Goal: Information Seeking & Learning: Learn about a topic

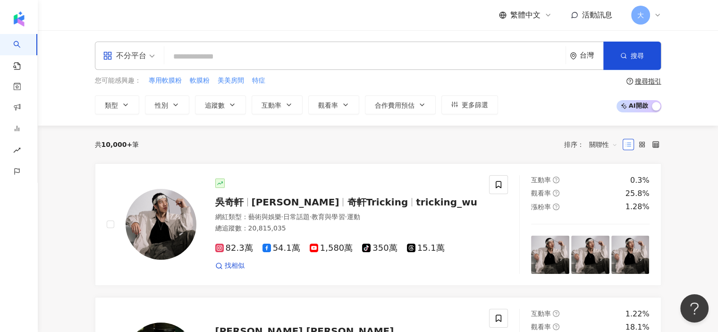
click at [292, 49] on input "search" at bounding box center [365, 57] width 394 height 18
paste input "*"
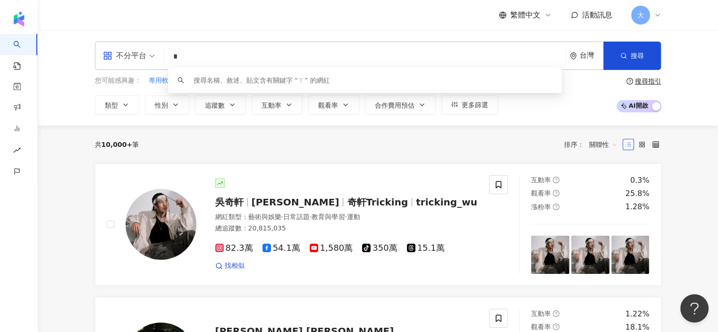
type input "*"
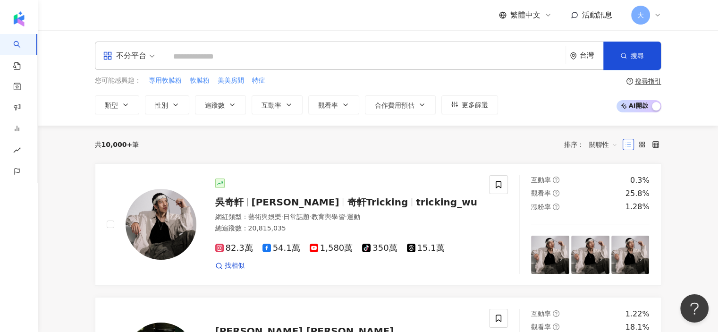
paste input "*******"
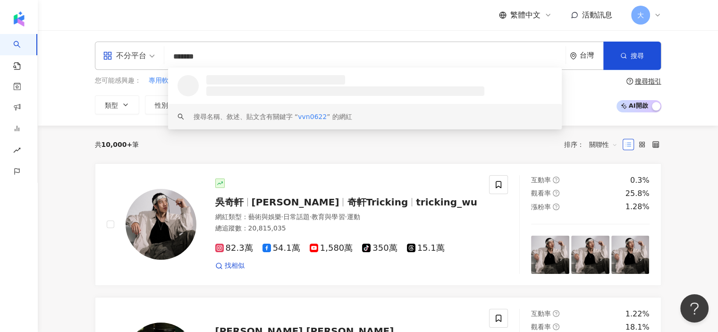
click at [374, 116] on div "搜尋名稱、敘述、貼文含有關鍵字 “ vvn0622 ” 的網紅" at bounding box center [365, 116] width 394 height 25
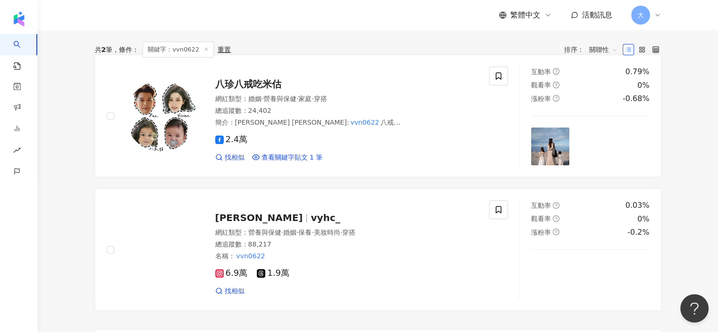
scroll to position [189, 0]
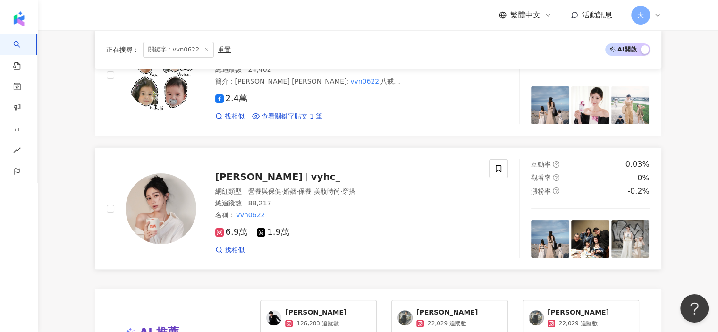
click at [346, 204] on div "總追蹤數 ： 88,217" at bounding box center [346, 203] width 263 height 9
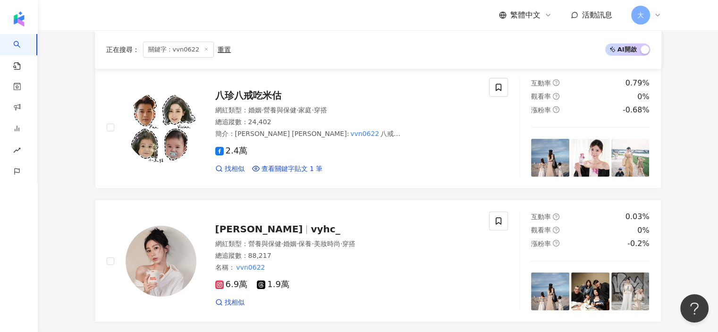
scroll to position [0, 0]
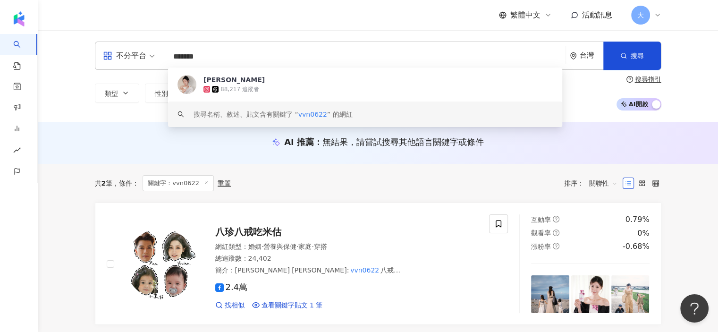
drag, startPoint x: 261, startPoint y: 47, endPoint x: 151, endPoint y: 48, distance: 110.0
click at [151, 48] on div "不分平台 ******* 台灣 搜尋 9b5908fe-e79c-48d9-af8e-f0dd227f2945 keyword Vivian Chan 88,…" at bounding box center [378, 56] width 567 height 28
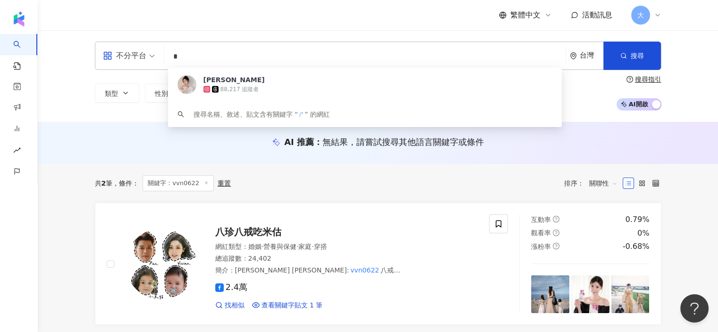
type input "**"
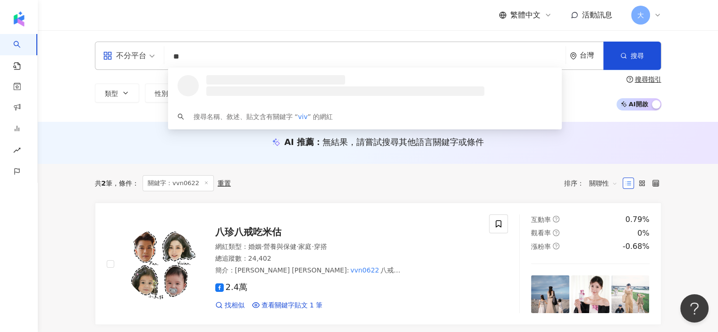
type input "*"
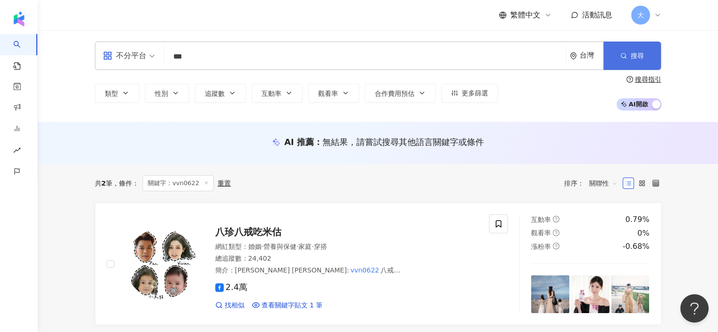
click at [649, 61] on button "搜尋" at bounding box center [632, 56] width 58 height 28
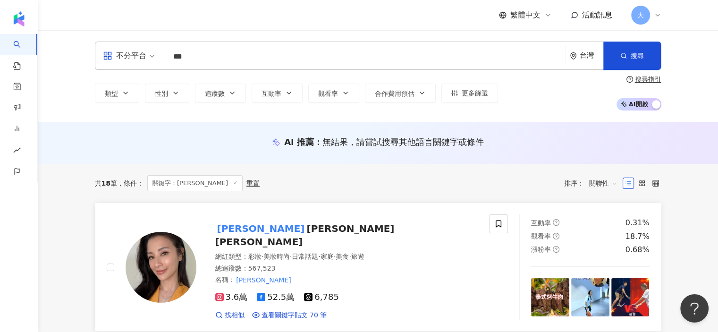
click at [269, 292] on span "52.5萬" at bounding box center [276, 297] width 38 height 10
click at [215, 59] on input "***" at bounding box center [365, 57] width 394 height 18
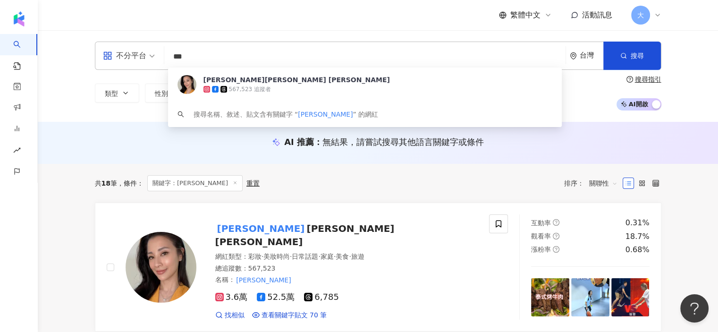
drag, startPoint x: 207, startPoint y: 56, endPoint x: 155, endPoint y: 52, distance: 52.1
click at [155, 52] on div "不分平台 *** 台灣 搜尋 80389160-09e1-4a8f-8d3a-e256cb20493e 李蒨蓉 Janet Lee 567,523 追蹤者 搜…" at bounding box center [378, 56] width 567 height 28
paste input "********"
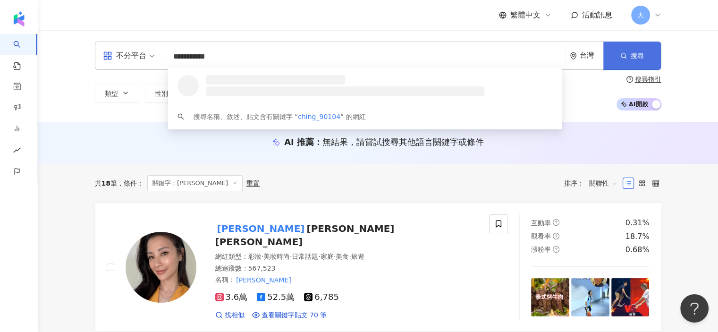
type input "**********"
click at [634, 58] on span "搜尋" at bounding box center [637, 56] width 13 height 8
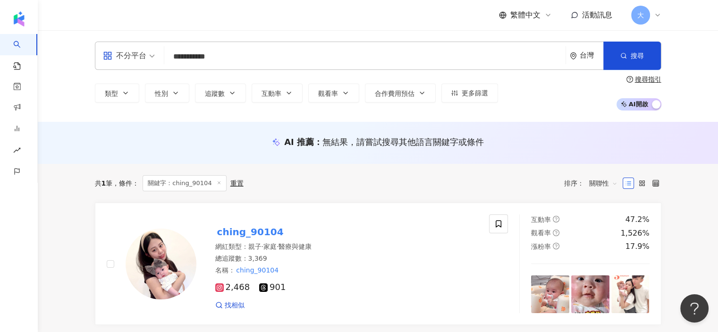
scroll to position [142, 0]
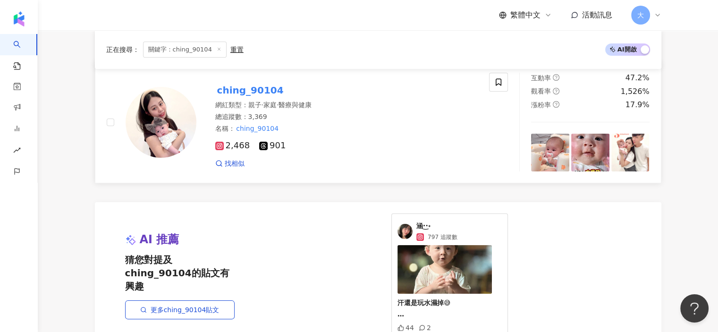
click at [255, 90] on mark "ching_90104" at bounding box center [250, 90] width 70 height 15
click at [171, 54] on span "關鍵字：ching_90104" at bounding box center [185, 50] width 84 height 16
click at [178, 50] on span "關鍵字：ching_90104" at bounding box center [185, 50] width 84 height 16
drag, startPoint x: 174, startPoint y: 49, endPoint x: 210, endPoint y: 49, distance: 35.9
click at [210, 49] on span "關鍵字：ching_90104" at bounding box center [185, 50] width 84 height 16
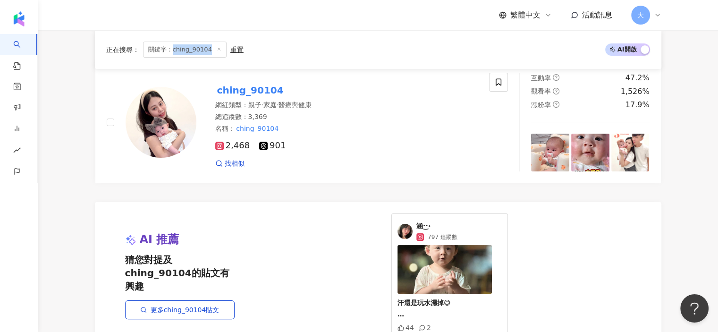
drag, startPoint x: 171, startPoint y: 49, endPoint x: 208, endPoint y: 50, distance: 37.3
click at [208, 50] on span "關鍵字：ching_90104" at bounding box center [185, 50] width 84 height 16
copy span "ching_90104"
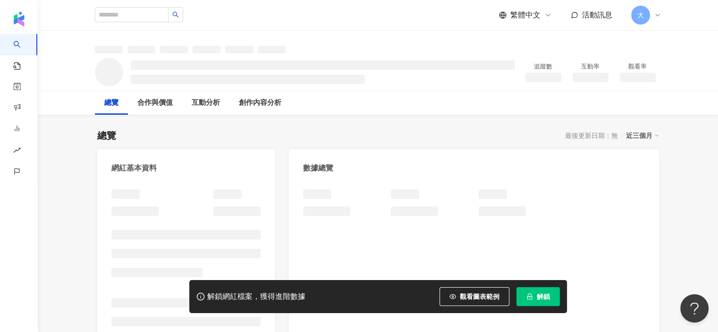
click at [540, 299] on span "解鎖" at bounding box center [543, 297] width 13 height 8
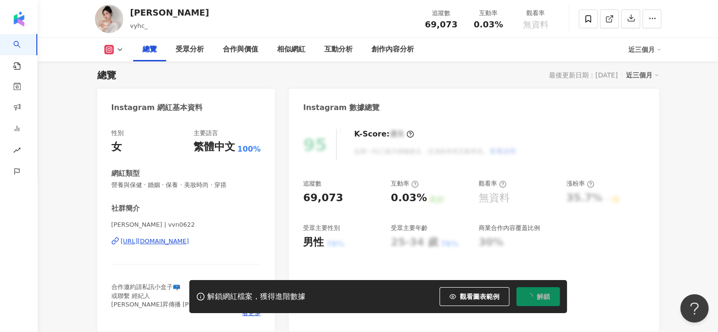
scroll to position [94, 0]
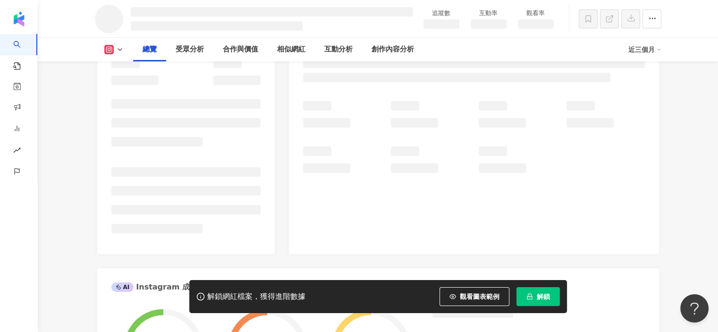
scroll to position [142, 0]
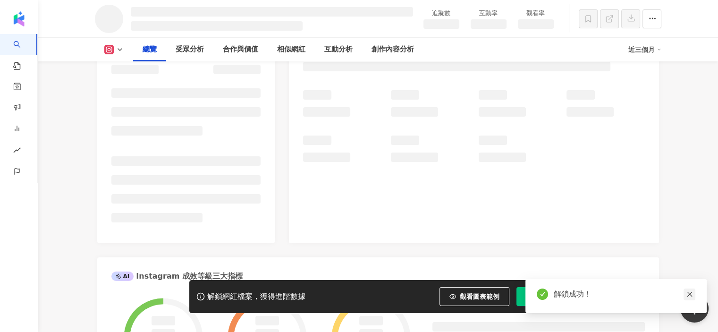
click at [690, 294] on icon "close" at bounding box center [689, 294] width 5 height 5
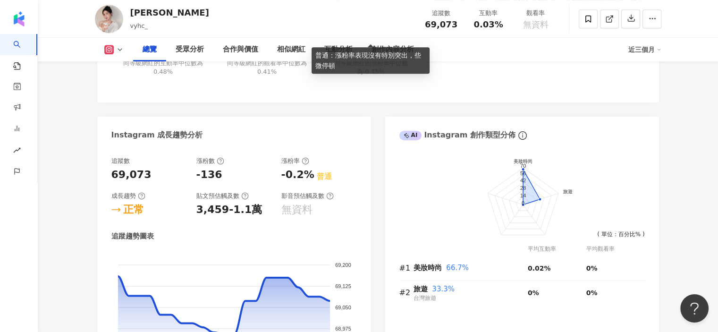
scroll to position [472, 0]
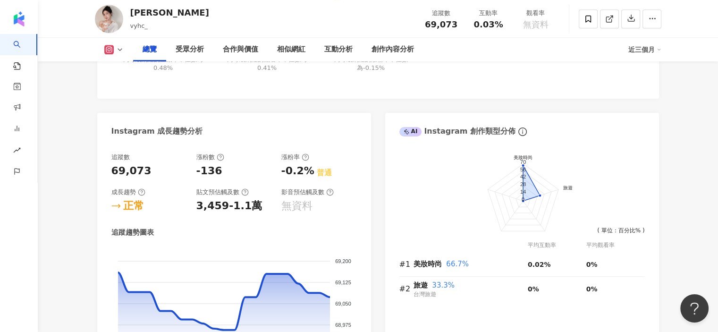
click at [121, 51] on icon at bounding box center [120, 50] width 8 height 8
click at [117, 53] on icon at bounding box center [120, 50] width 8 height 8
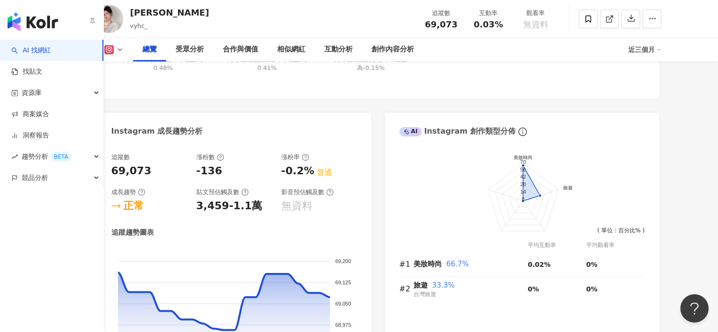
click at [19, 49] on link "AI 找網紅" at bounding box center [31, 50] width 40 height 9
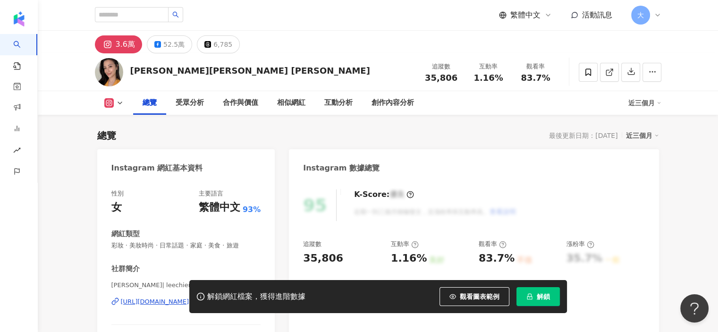
click at [103, 99] on button at bounding box center [114, 102] width 38 height 9
click at [117, 101] on icon at bounding box center [120, 103] width 8 height 8
click at [172, 42] on div "52.5萬" at bounding box center [173, 44] width 21 height 13
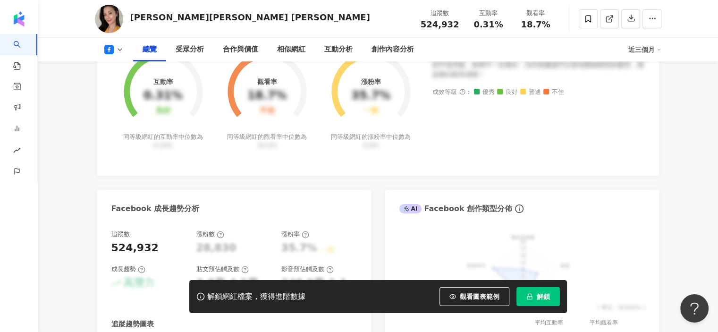
scroll to position [283, 0]
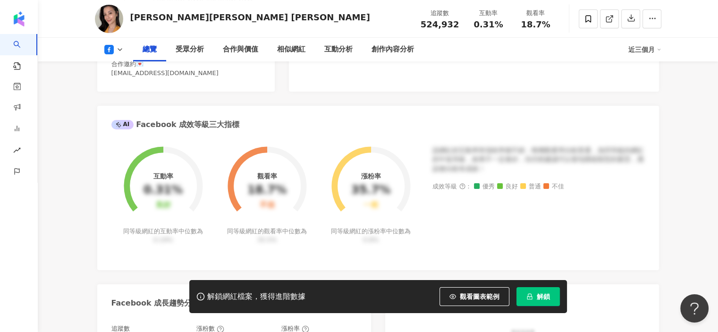
click at [537, 302] on button "解鎖" at bounding box center [538, 296] width 43 height 19
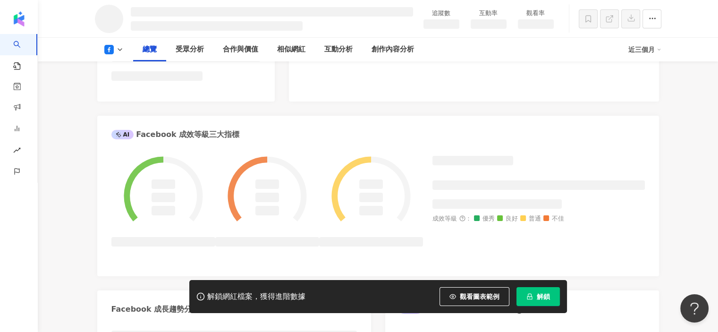
scroll to position [317, 0]
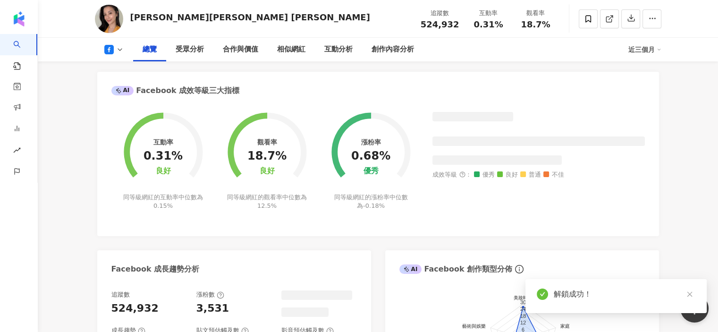
scroll to position [283, 0]
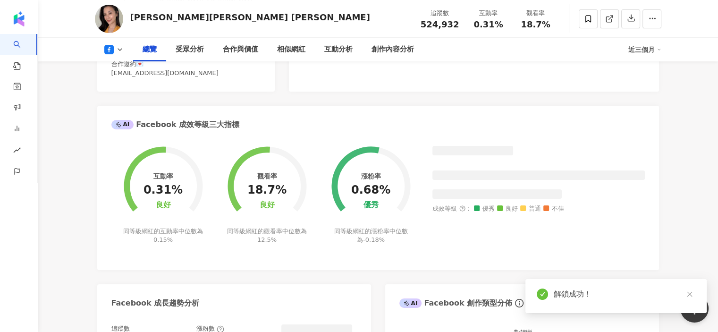
click at [691, 292] on icon "close" at bounding box center [689, 294] width 5 height 5
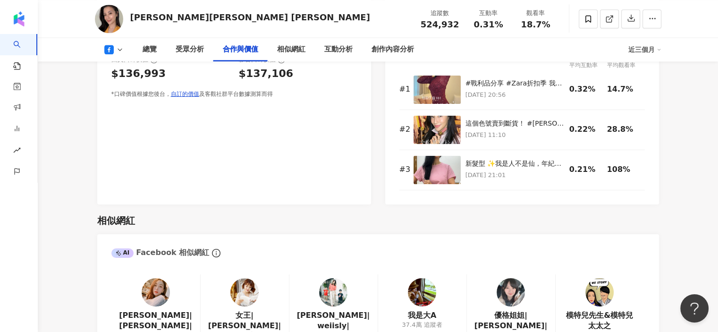
scroll to position [1228, 0]
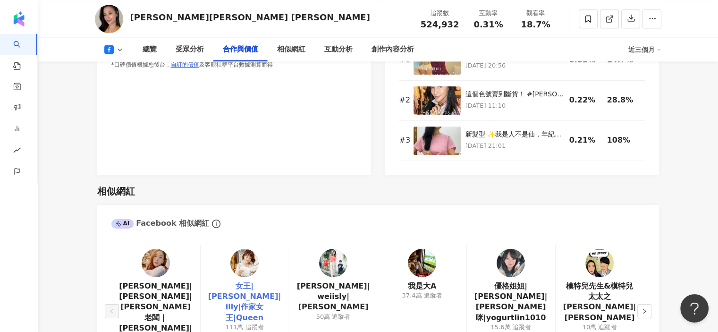
click at [263, 282] on link "女王|陳怡利|illy|作家女王|Queen" at bounding box center [244, 302] width 73 height 42
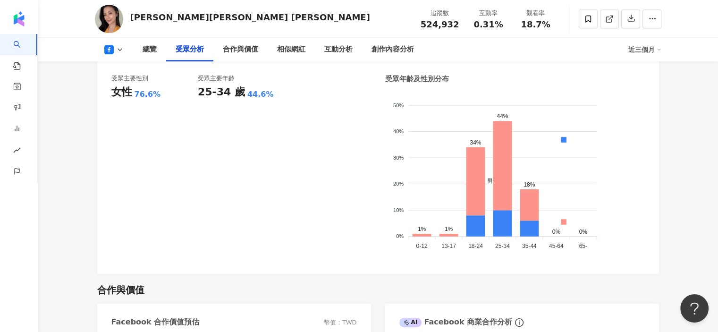
scroll to position [803, 0]
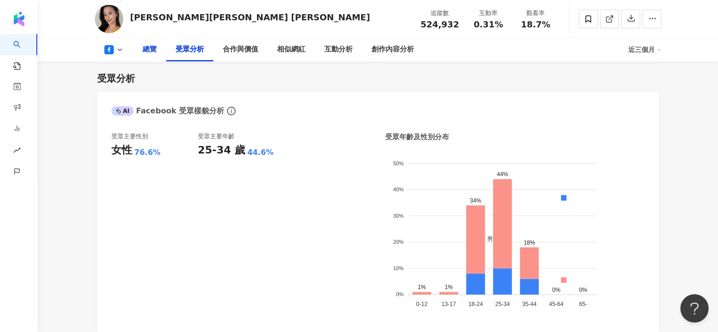
click at [158, 51] on div "總覽" at bounding box center [149, 50] width 33 height 24
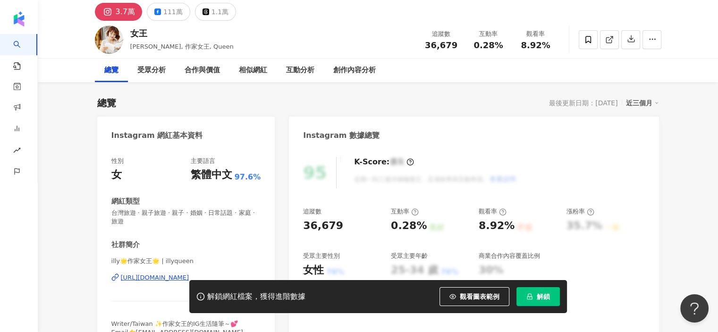
scroll to position [47, 0]
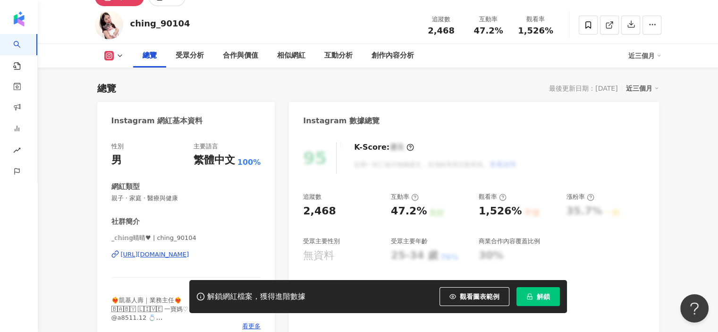
scroll to position [378, 0]
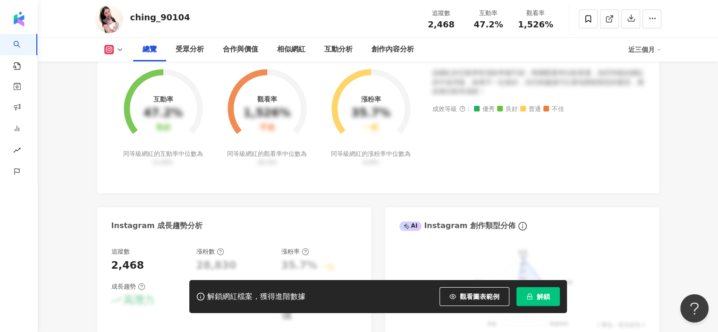
click at [541, 295] on span "解鎖" at bounding box center [543, 297] width 13 height 8
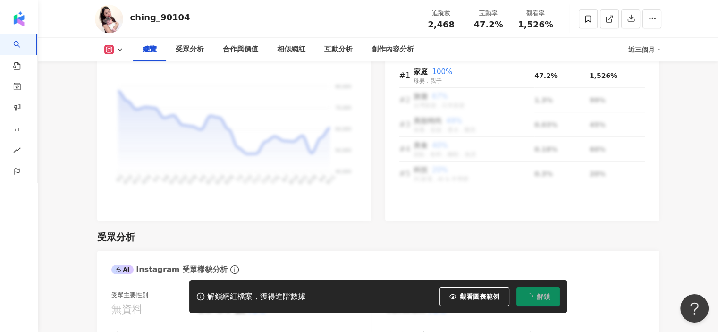
scroll to position [407, 0]
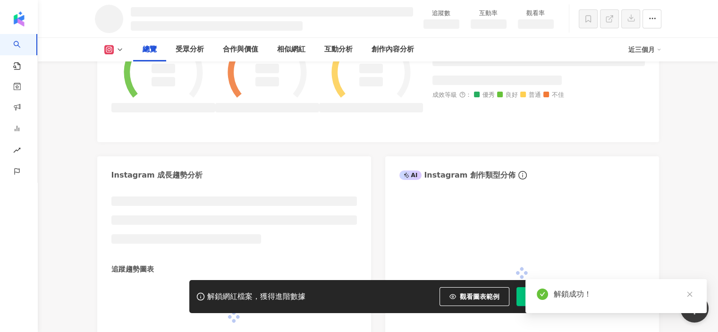
click at [219, 174] on div "Instagram 成長趨勢分析" at bounding box center [234, 171] width 274 height 31
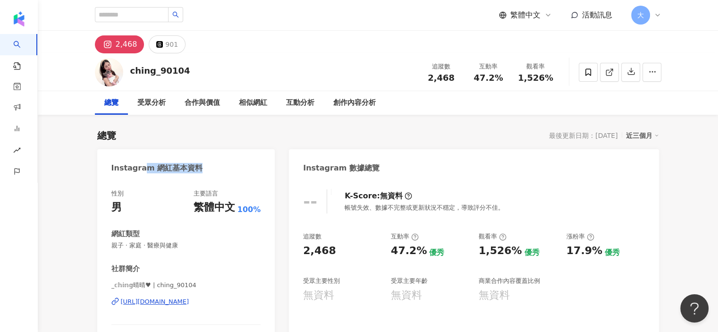
drag, startPoint x: 168, startPoint y: 159, endPoint x: 232, endPoint y: 169, distance: 65.1
click at [232, 169] on div "Instagram 網紅基本資料" at bounding box center [186, 164] width 178 height 31
drag, startPoint x: 297, startPoint y: 248, endPoint x: 295, endPoint y: 168, distance: 80.8
click at [332, 249] on div "-- K-Score : 無資料 帳號失效、數據不完整或更新狀況不穩定，導致評分不佳。 追蹤數 2,468 互動率 47.2% 優秀 觀看率 1,526% 優…" at bounding box center [474, 286] width 370 height 212
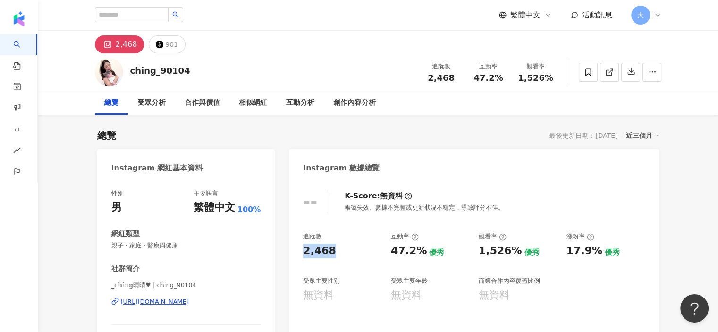
copy div "2,468"
